Goal: Task Accomplishment & Management: Manage account settings

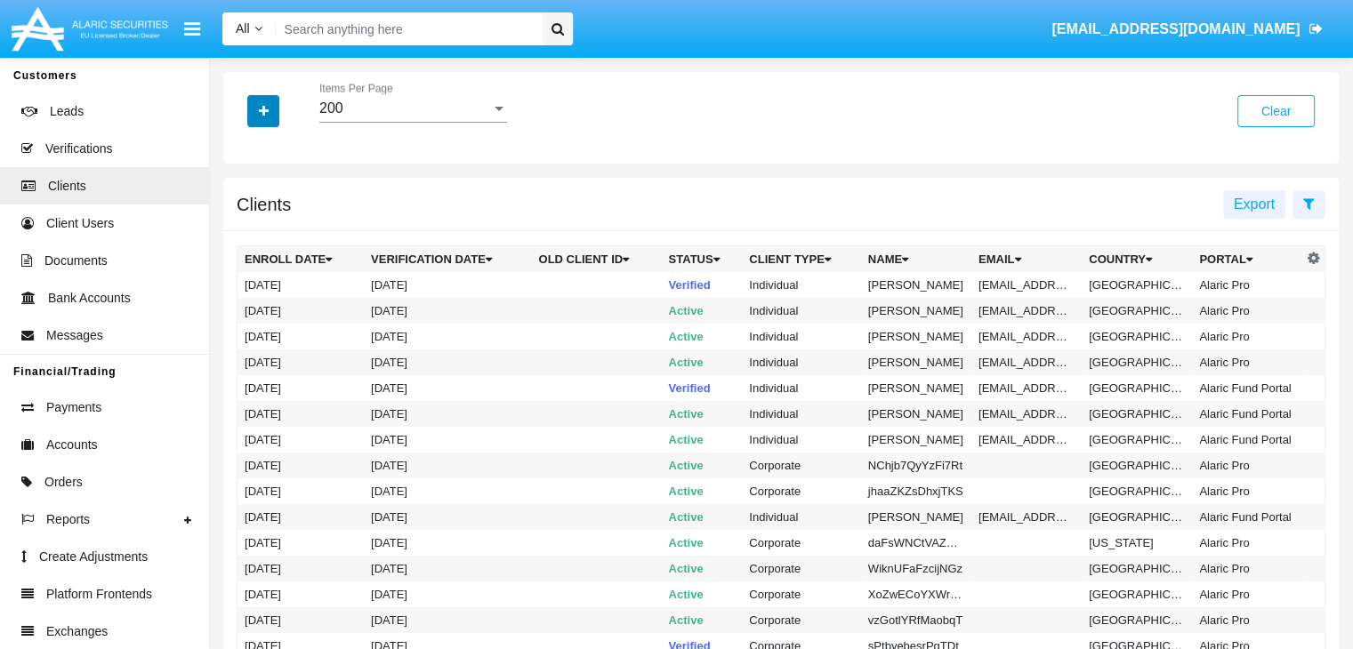
click at [263, 112] on icon "button" at bounding box center [264, 111] width 10 height 12
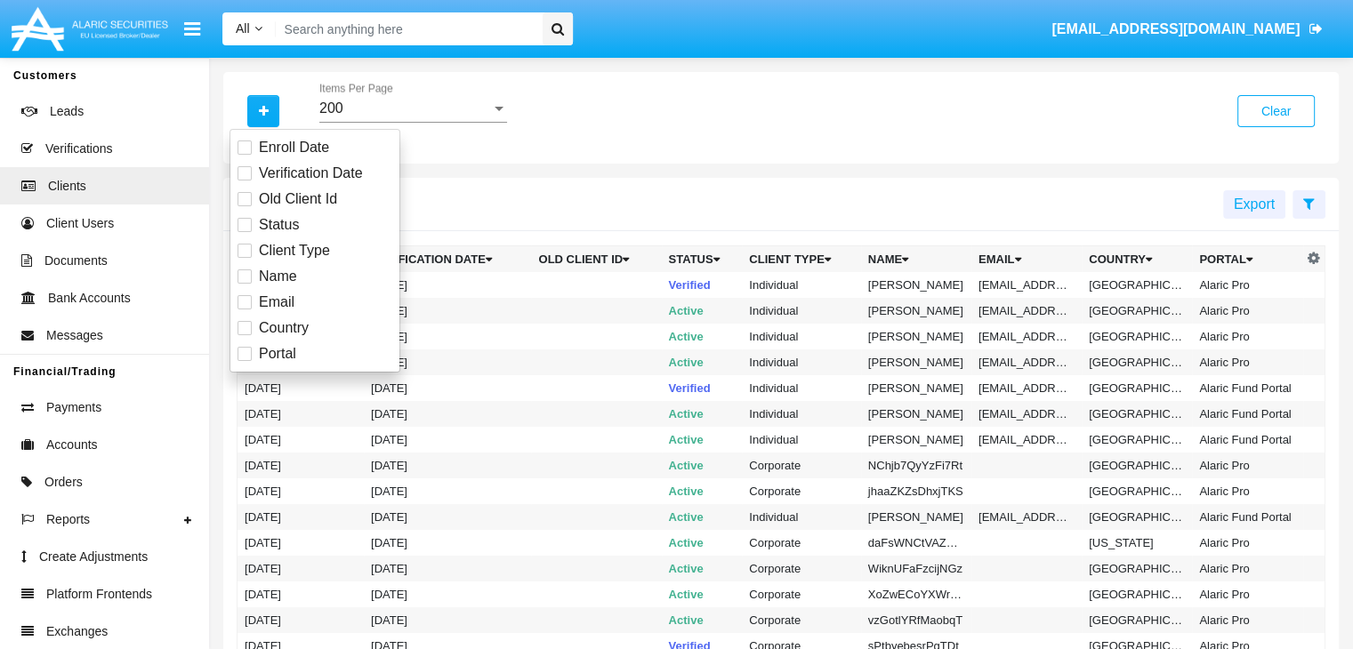
click at [275, 302] on span "Email" at bounding box center [277, 302] width 36 height 21
click at [245, 310] on input "Email" at bounding box center [244, 310] width 1 height 1
checkbox input "true"
click at [263, 112] on icon "button" at bounding box center [264, 111] width 10 height 12
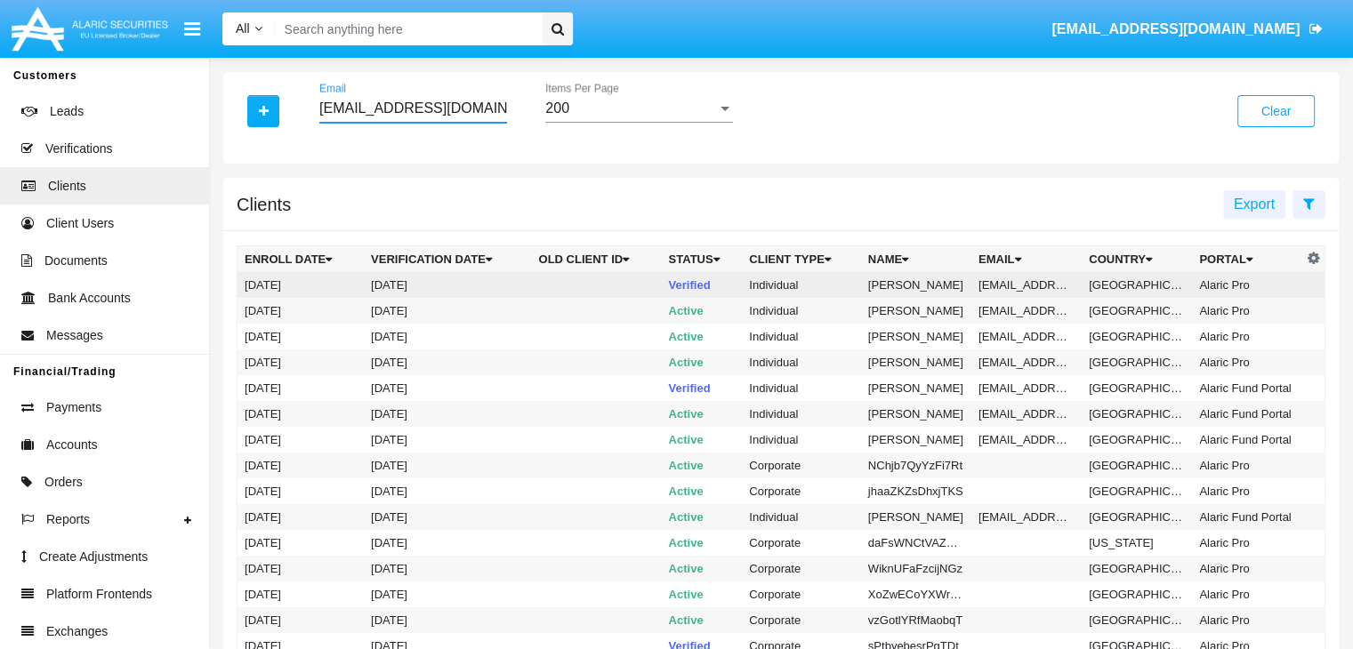
type input "[EMAIL_ADDRESS][DOMAIN_NAME]"
click at [1024, 285] on td "[EMAIL_ADDRESS][DOMAIN_NAME]" at bounding box center [1026, 285] width 110 height 26
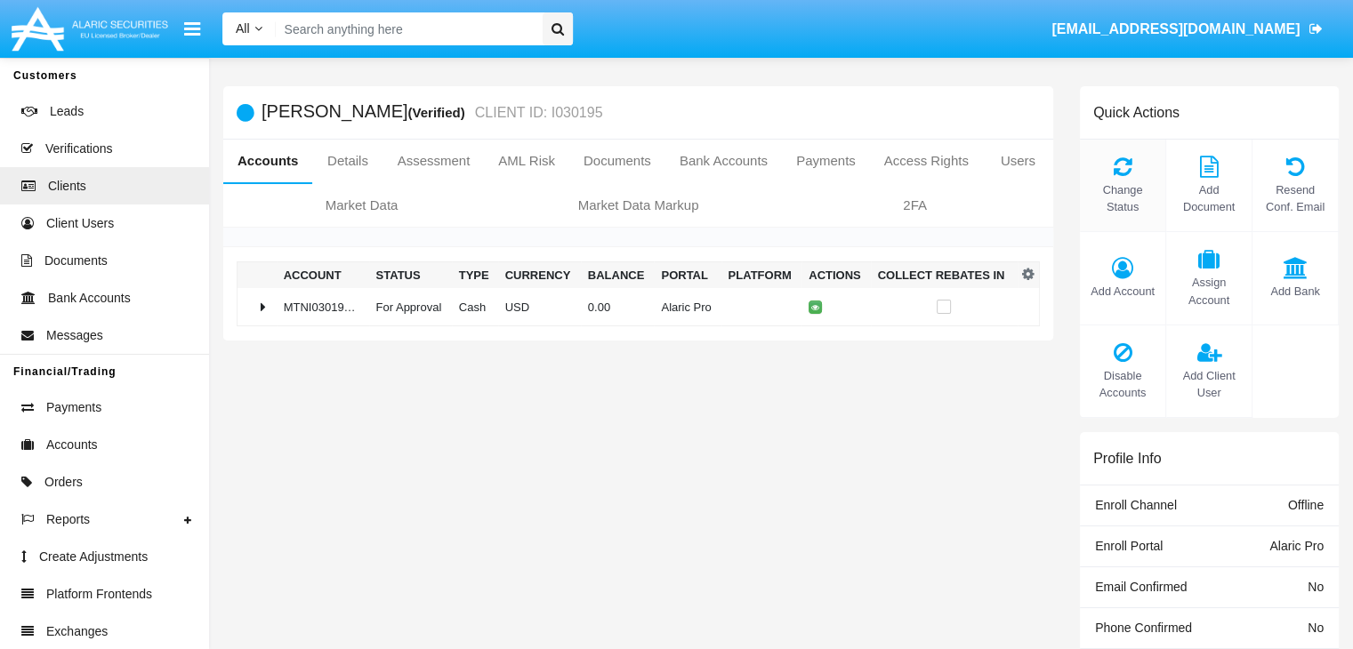
click at [1122, 198] on span "Change Status" at bounding box center [1123, 198] width 68 height 34
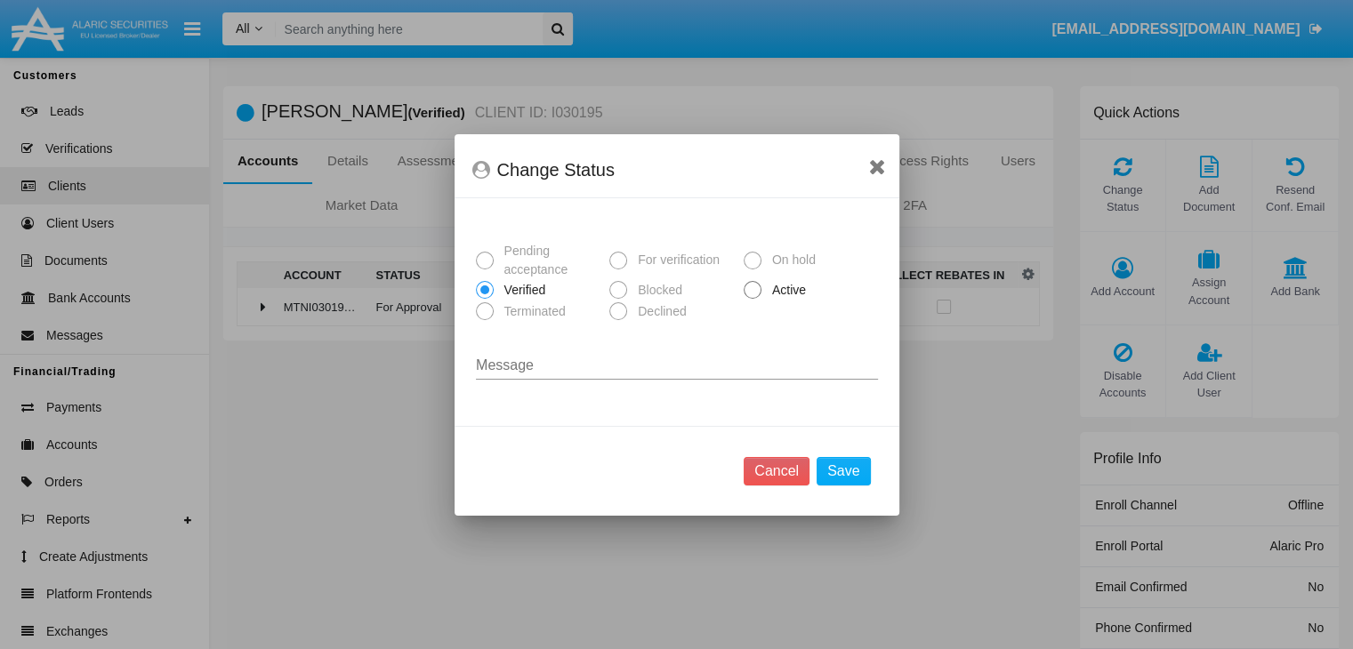
click at [785, 290] on span "Active" at bounding box center [785, 290] width 49 height 19
click at [753, 299] on input "Active" at bounding box center [752, 299] width 1 height 1
radio input "true"
click at [845, 471] on button "Save" at bounding box center [843, 471] width 53 height 28
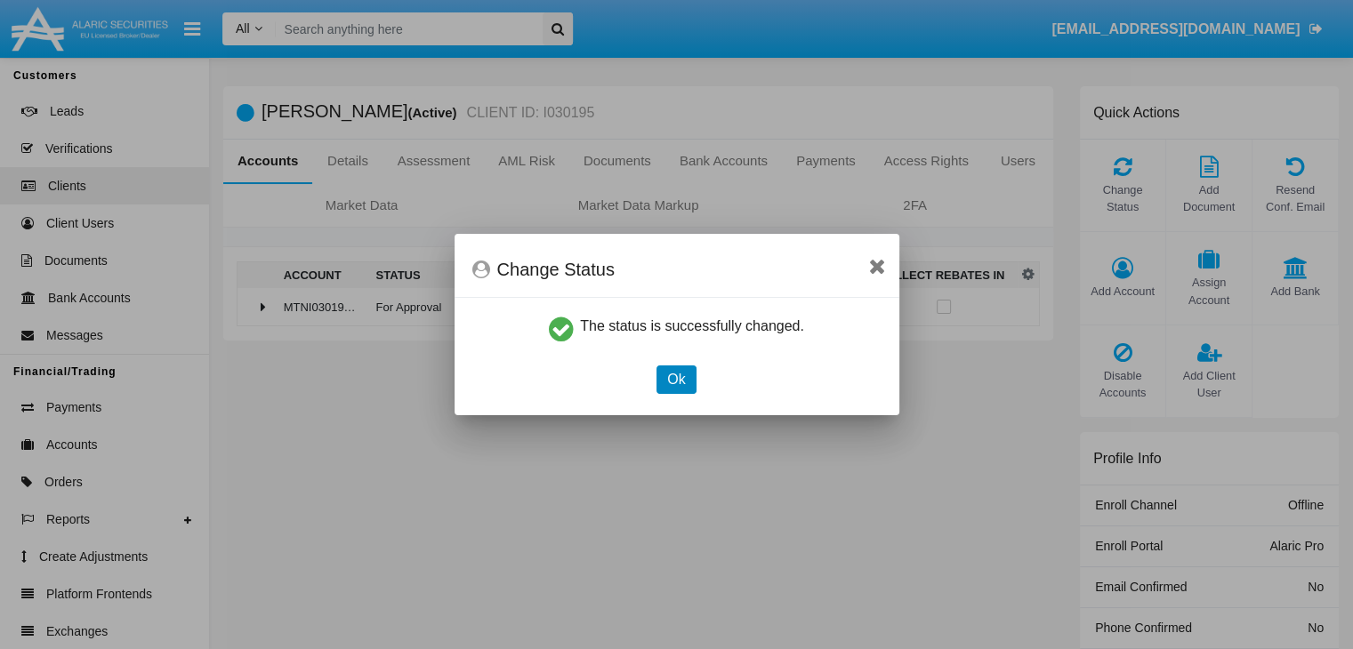
click at [676, 379] on button "Ok" at bounding box center [675, 380] width 39 height 28
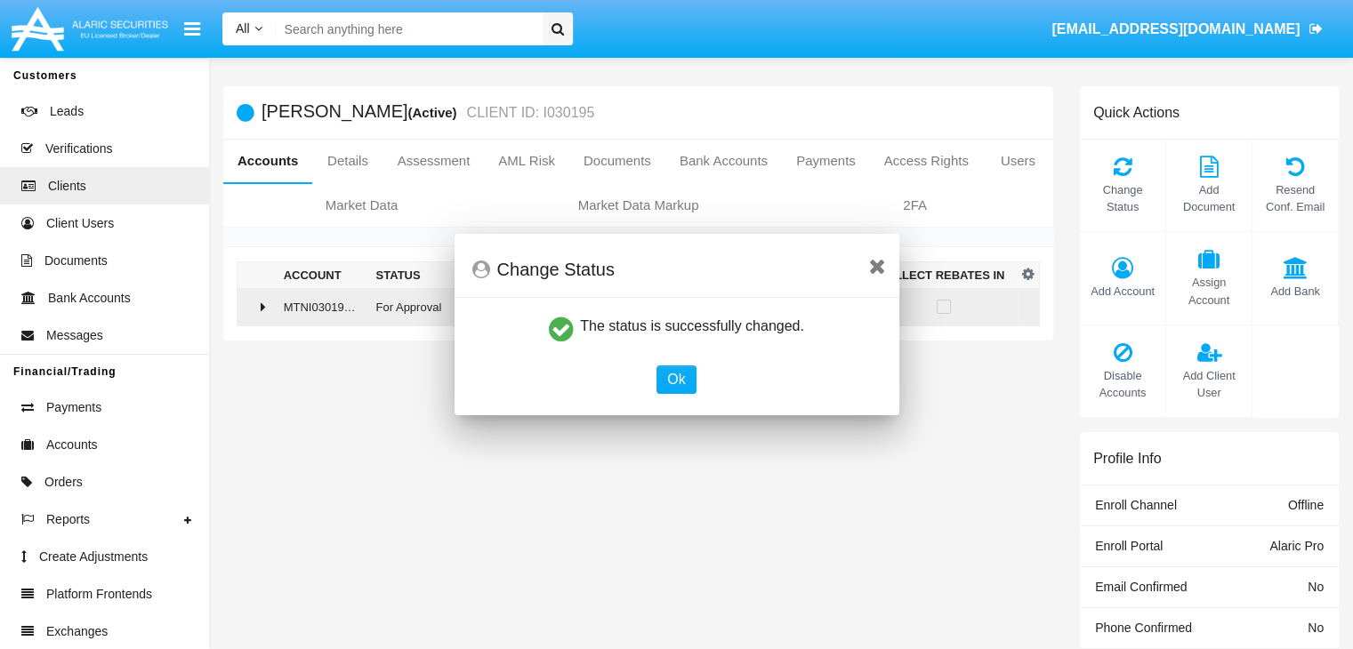
click at [631, 306] on td "0.00" at bounding box center [618, 307] width 74 height 38
